Goal: Transaction & Acquisition: Purchase product/service

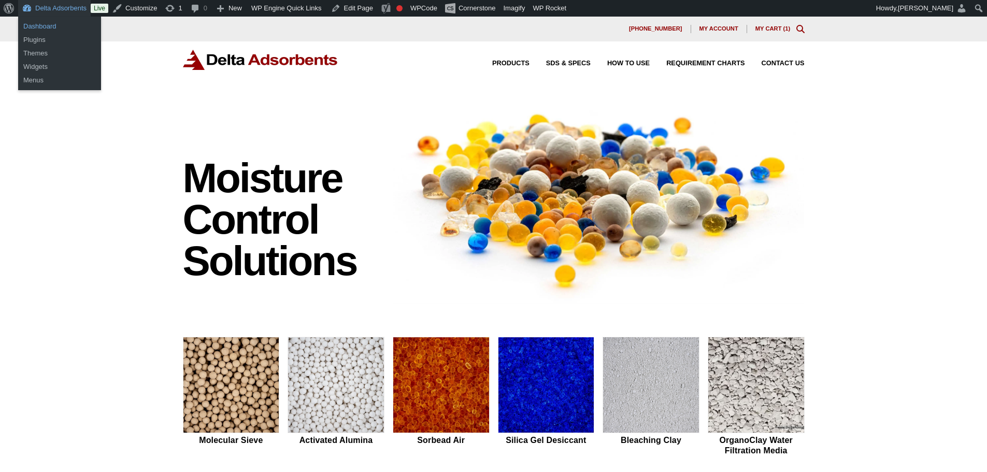
click at [50, 26] on link "Dashboard" at bounding box center [59, 26] width 83 height 13
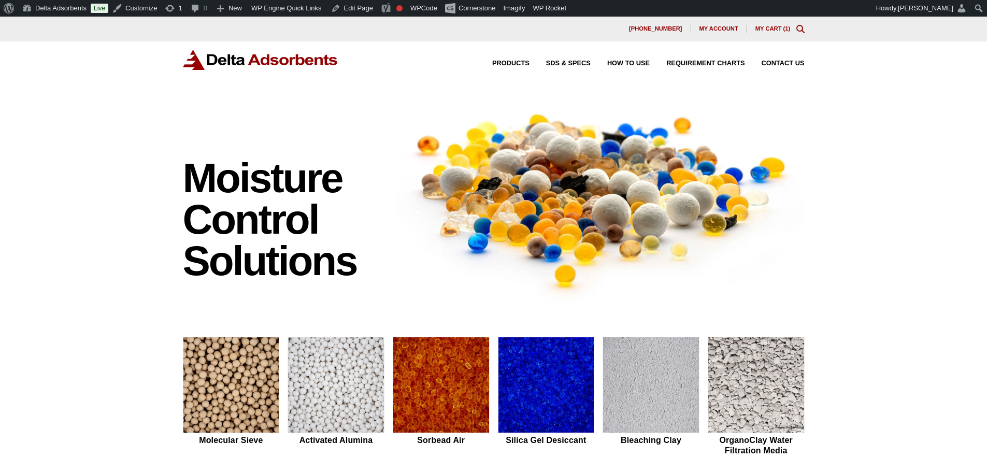
drag, startPoint x: 862, startPoint y: 286, endPoint x: 851, endPoint y: 290, distance: 11.2
click at [862, 286] on div "Moisture Control Solutions Moisture control solutions Molecular Sieve Activated…" at bounding box center [493, 438] width 987 height 686
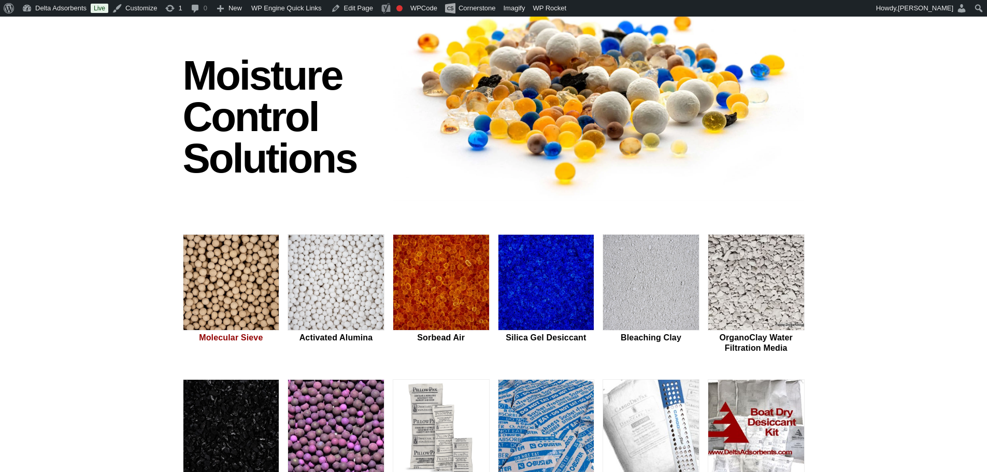
scroll to position [104, 0]
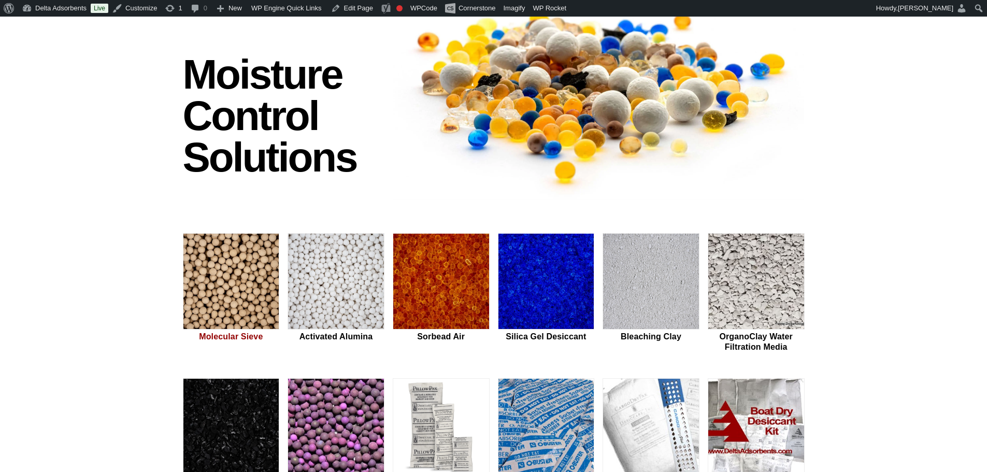
click at [234, 295] on img at bounding box center [231, 282] width 96 height 96
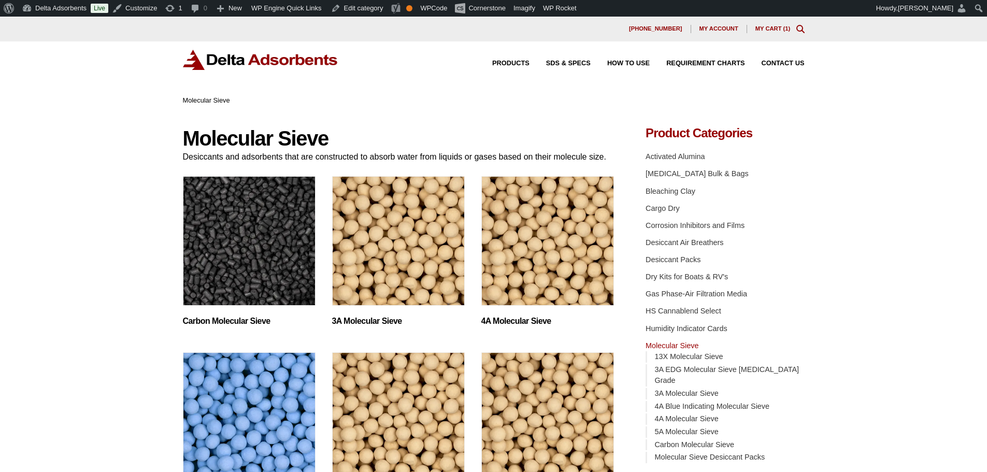
click at [250, 406] on img "Visit product category 4A Blue Indicating Molecular Sieve" at bounding box center [249, 417] width 133 height 130
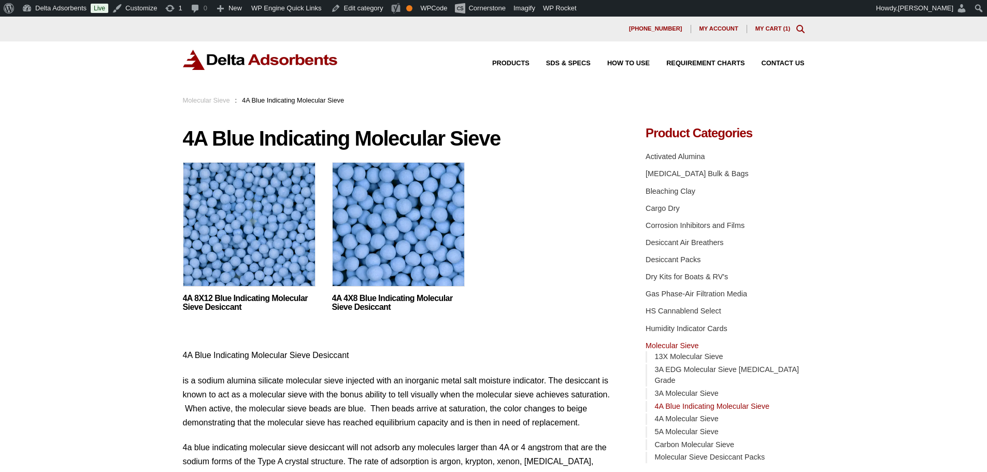
click at [280, 266] on img at bounding box center [249, 227] width 133 height 130
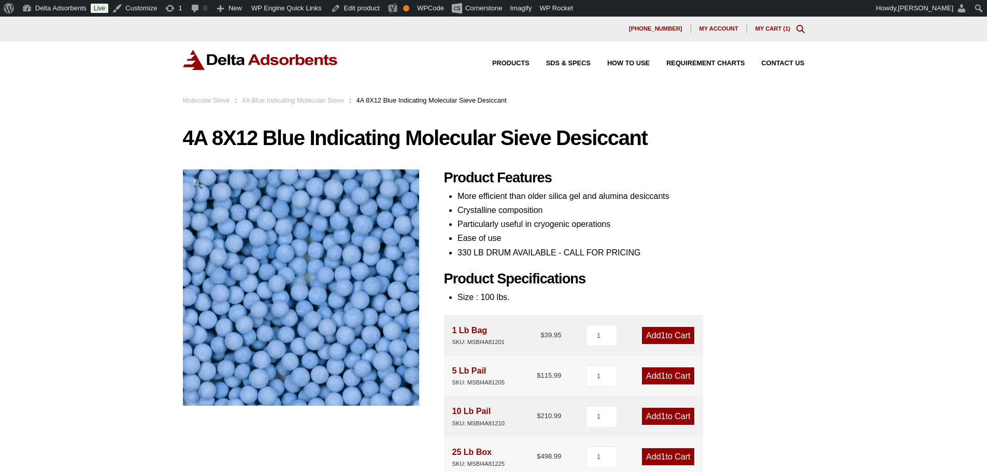
scroll to position [35, 0]
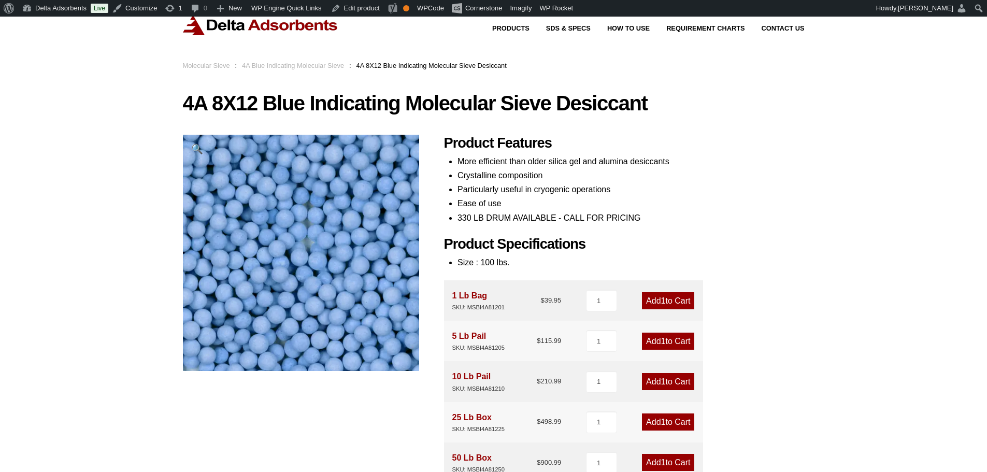
click at [215, 31] on img at bounding box center [260, 25] width 155 height 20
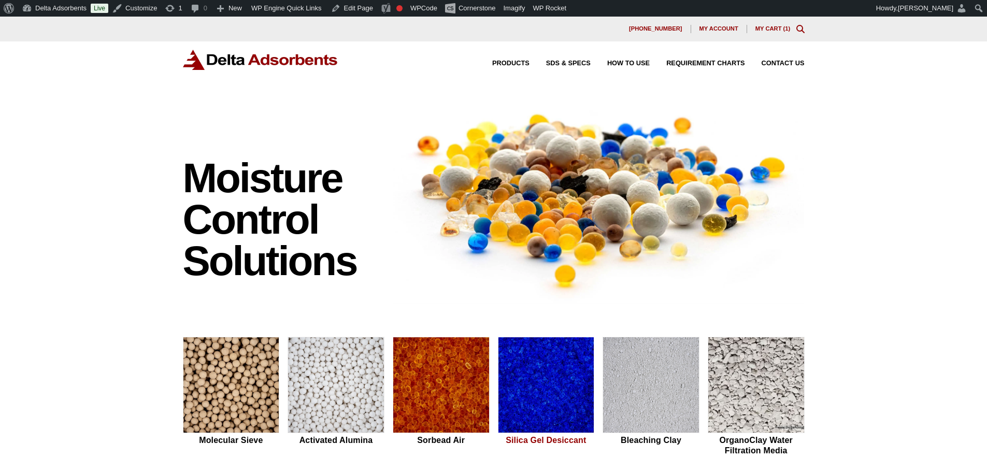
click at [524, 407] on img at bounding box center [546, 385] width 96 height 96
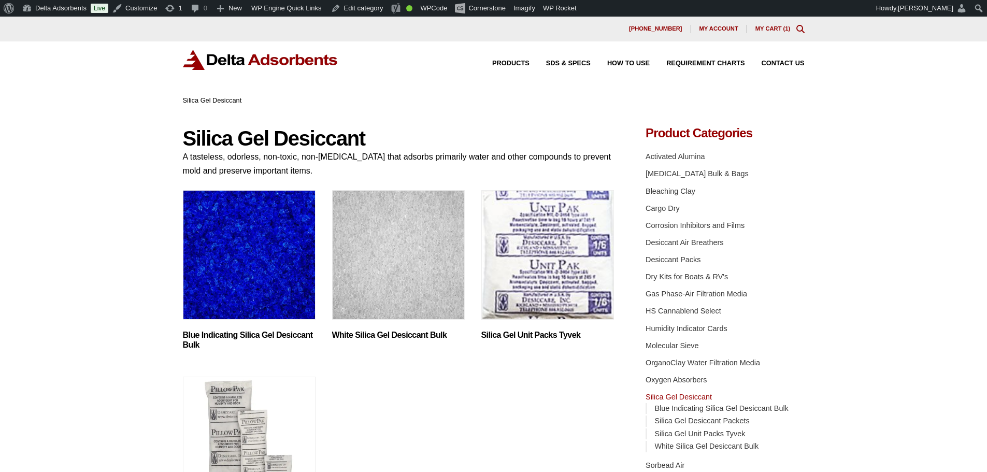
click at [197, 248] on img "Visit product category Blue Indicating Silica Gel Desiccant Bulk" at bounding box center [249, 255] width 133 height 130
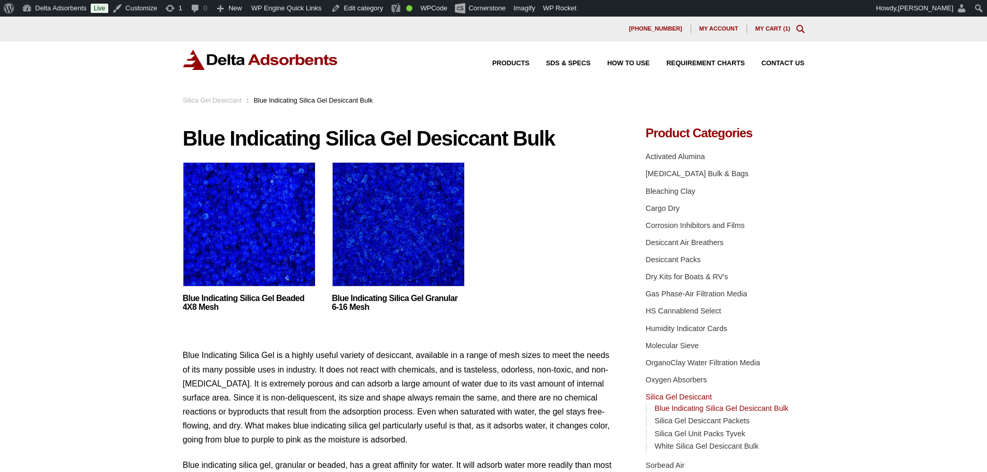
click at [225, 237] on img at bounding box center [249, 227] width 133 height 130
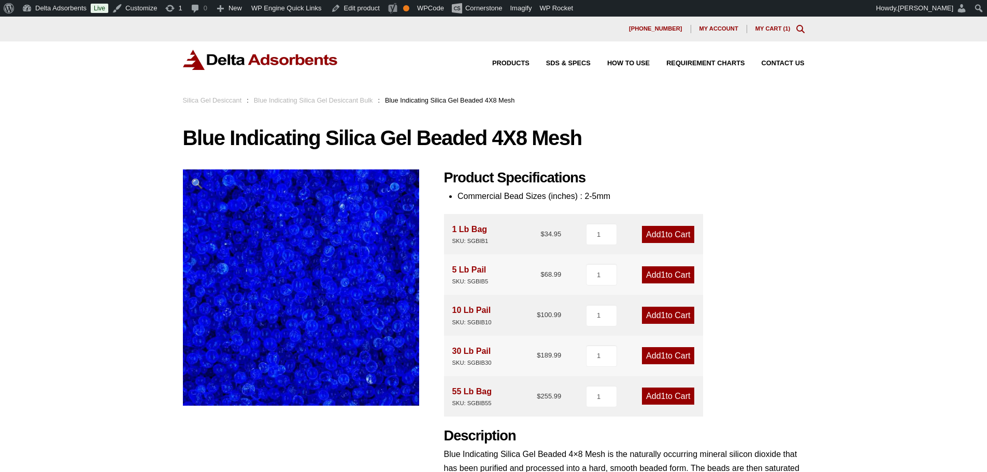
click at [294, 62] on img at bounding box center [260, 60] width 155 height 20
